Goal: Book appointment/travel/reservation

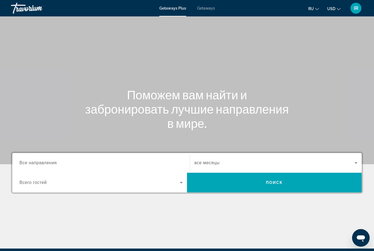
click at [67, 165] on input "Destination Все направления" at bounding box center [100, 163] width 163 height 7
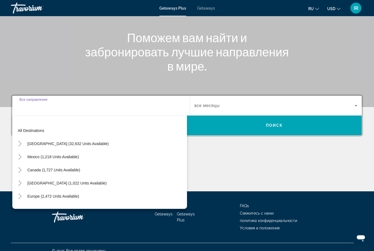
scroll to position [65, 0]
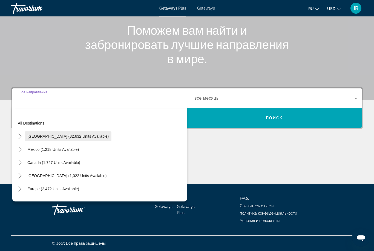
click at [85, 138] on span "[GEOGRAPHIC_DATA] (32,632 units available)" at bounding box center [67, 136] width 81 height 4
type input "**********"
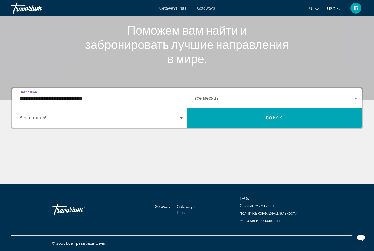
click at [245, 93] on div "Search widget" at bounding box center [275, 98] width 163 height 15
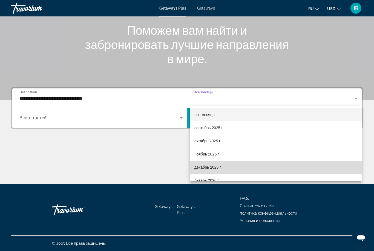
click at [234, 168] on mat-option "декабрь 2025 г." at bounding box center [276, 167] width 172 height 13
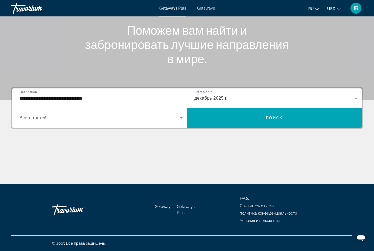
click at [148, 119] on span "Search widget" at bounding box center [99, 118] width 161 height 7
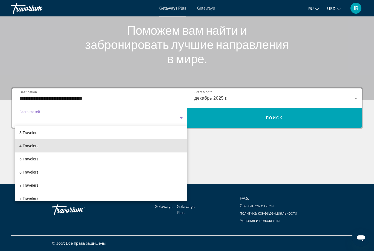
scroll to position [34, 0]
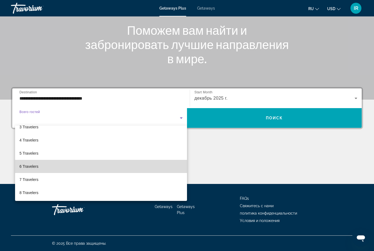
click at [91, 172] on mat-option "6 Travelers" at bounding box center [101, 166] width 172 height 13
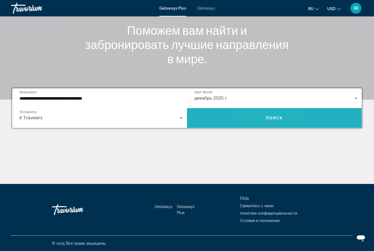
click at [264, 121] on span "Search widget" at bounding box center [274, 117] width 175 height 13
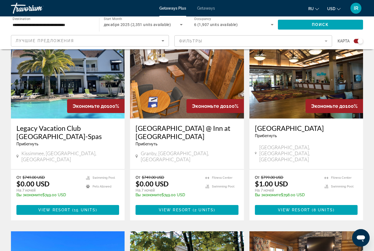
scroll to position [195, 0]
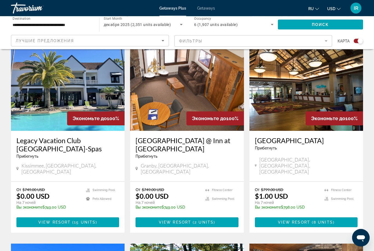
click at [69, 85] on img "Main content" at bounding box center [68, 88] width 114 height 88
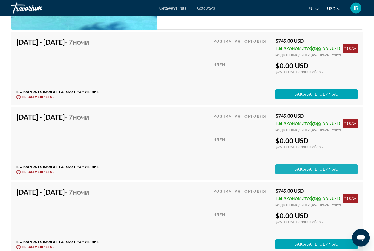
scroll to position [1319, 0]
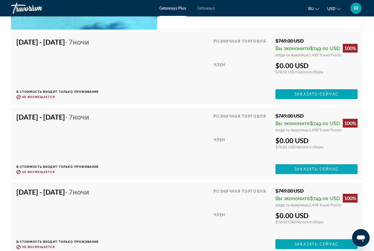
click at [319, 163] on span "Main content" at bounding box center [317, 169] width 82 height 13
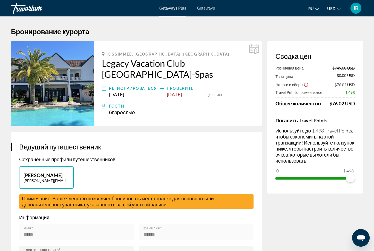
click at [362, 170] on div "Сводка цен Розничная цена $749.00 USD Твоя цена $0.00 USD Налоги и сборы $76.02…" at bounding box center [315, 117] width 96 height 153
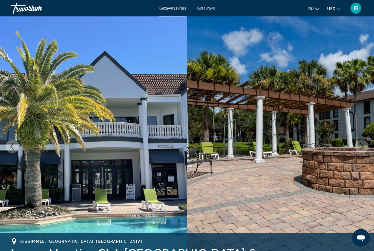
click at [259, 99] on img "Main content" at bounding box center [280, 146] width 187 height 260
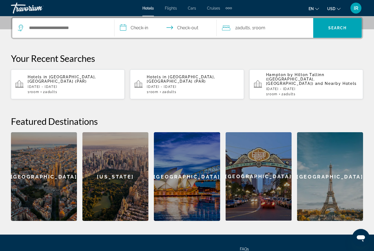
scroll to position [134, 0]
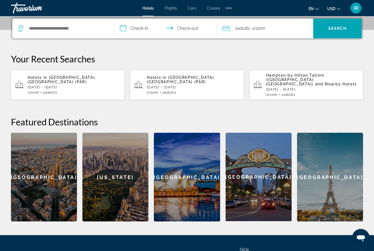
click at [118, 157] on div "New York" at bounding box center [115, 177] width 66 height 89
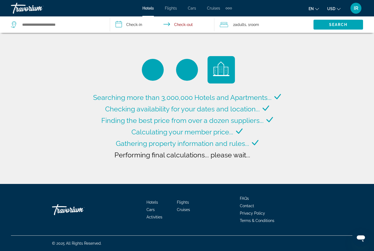
type input "**********"
